Goal: Task Accomplishment & Management: Manage account settings

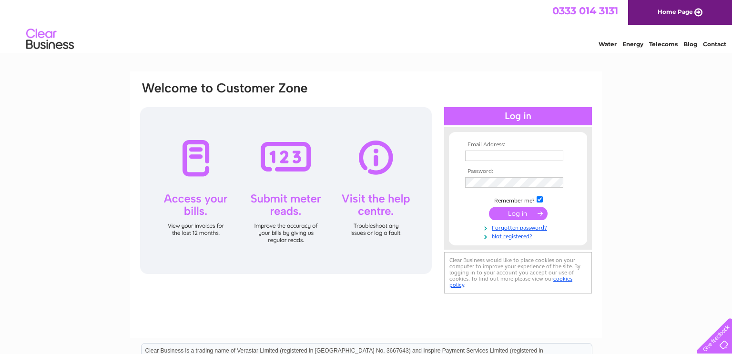
type input "accounts@thomsonscoffee.com"
click at [504, 214] on input "submit" at bounding box center [518, 213] width 59 height 13
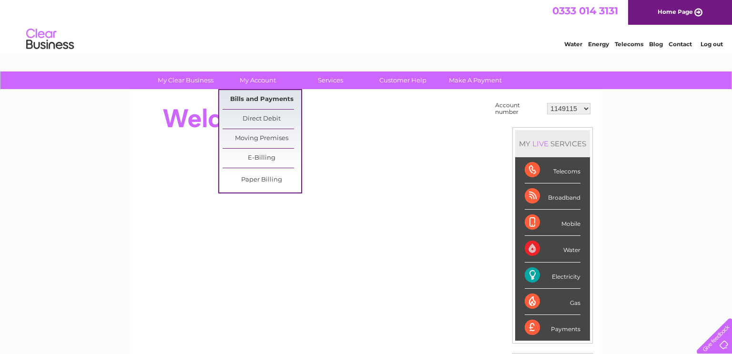
click at [274, 91] on link "Bills and Payments" at bounding box center [262, 99] width 79 height 19
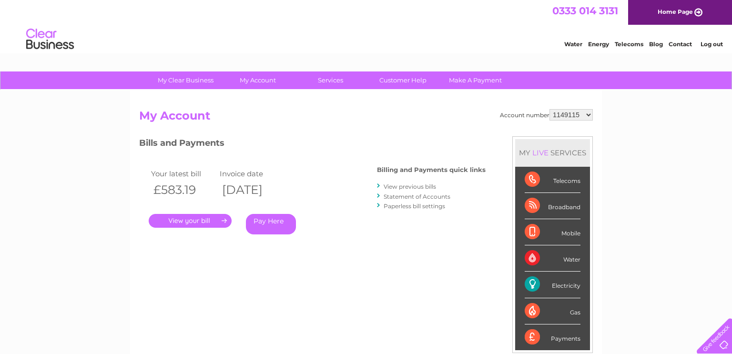
click at [581, 114] on select "1149115 30320725" at bounding box center [570, 114] width 43 height 11
select select "30320725"
click at [551, 109] on select "1149115 30320725" at bounding box center [570, 114] width 43 height 11
click at [186, 221] on link "." at bounding box center [190, 221] width 83 height 14
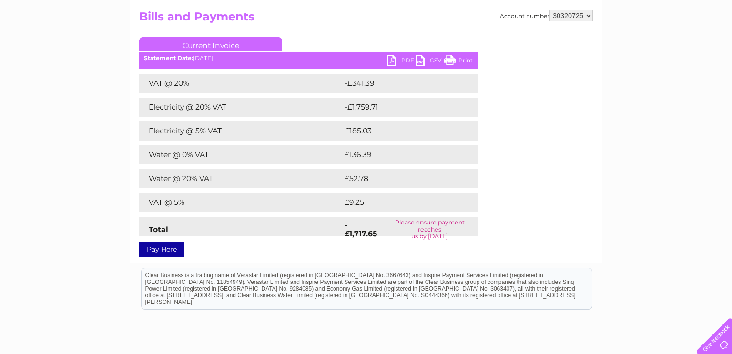
scroll to position [102, 0]
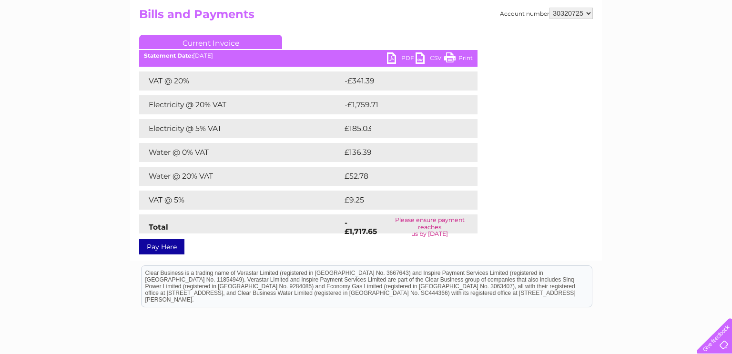
click at [171, 244] on link "Pay Here" at bounding box center [161, 246] width 45 height 15
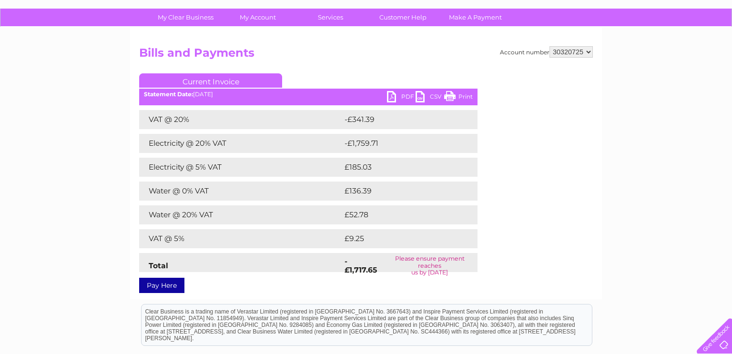
scroll to position [55, 0]
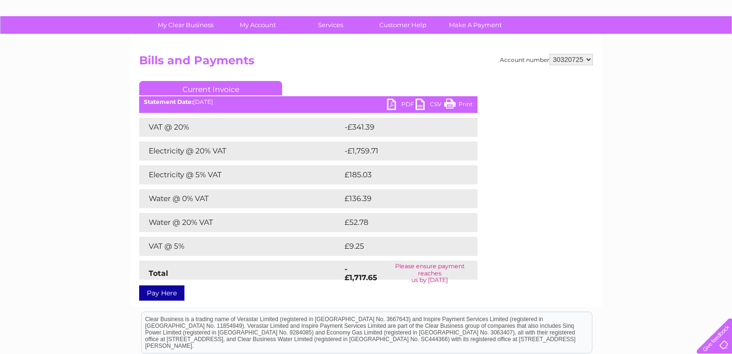
click at [574, 60] on select "1149115 30320725" at bounding box center [570, 59] width 43 height 11
select select "1149115"
click at [551, 54] on select "1149115 30320725" at bounding box center [570, 59] width 43 height 11
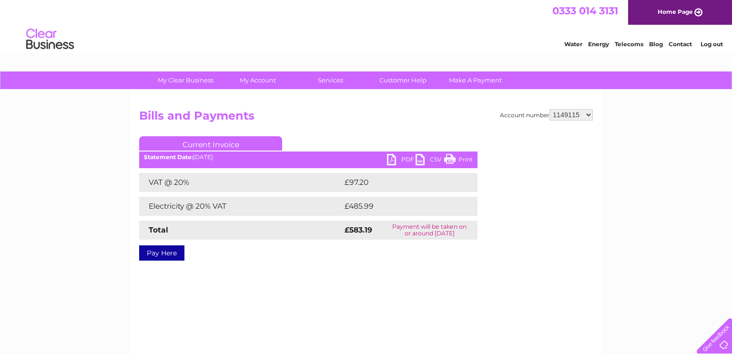
click at [401, 163] on link "PDF" at bounding box center [401, 161] width 29 height 14
click at [406, 161] on link "PDF" at bounding box center [401, 161] width 29 height 14
click at [404, 159] on link "PDF" at bounding box center [401, 161] width 29 height 14
